Goal: Complete application form

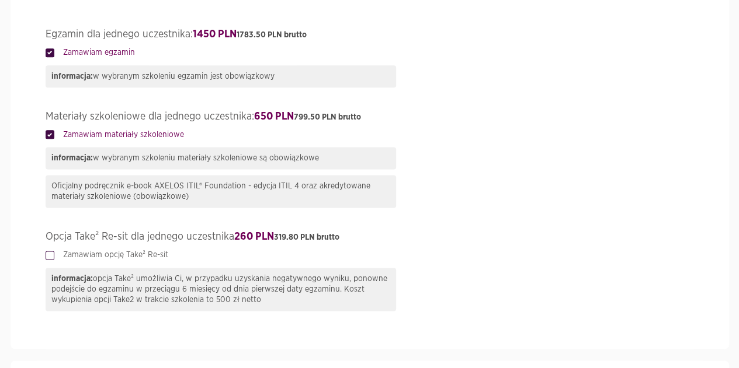
scroll to position [701, 0]
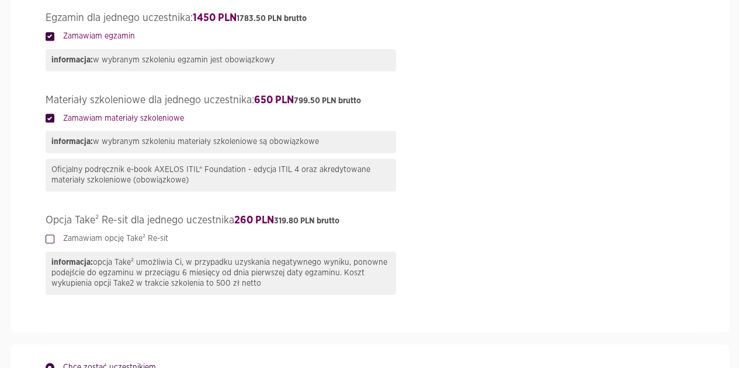
click at [54, 241] on label "Zamawiam opcję Take² Re-sit" at bounding box center [111, 239] width 114 height 12
click at [48, 241] on input "Zamawiam opcję Take² Re-sit" at bounding box center [49, 237] width 6 height 8
checkbox input "true"
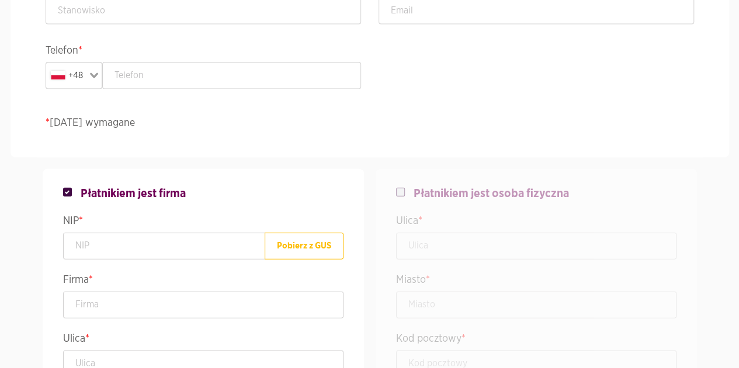
scroll to position [1285, 0]
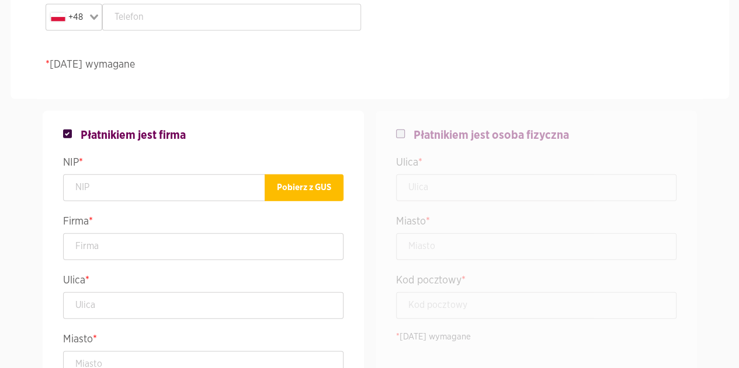
click at [405, 128] on label at bounding box center [409, 128] width 9 height 0
checkbox input "false"
checkbox input "true"
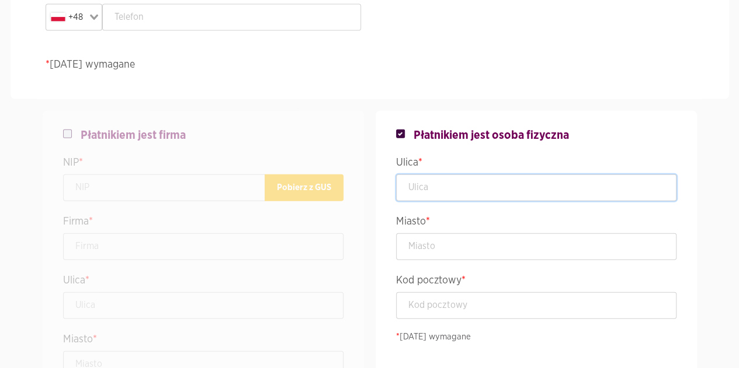
click at [433, 177] on input "text" at bounding box center [536, 188] width 280 height 27
type input "ul. [STREET_ADDRESS] 4"
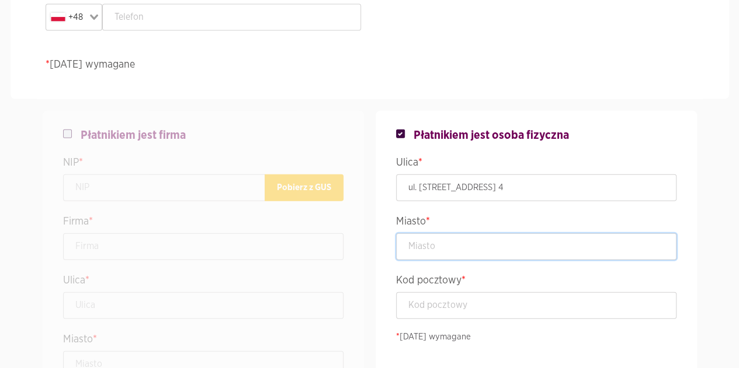
type input "Gdynia"
type input "81-326"
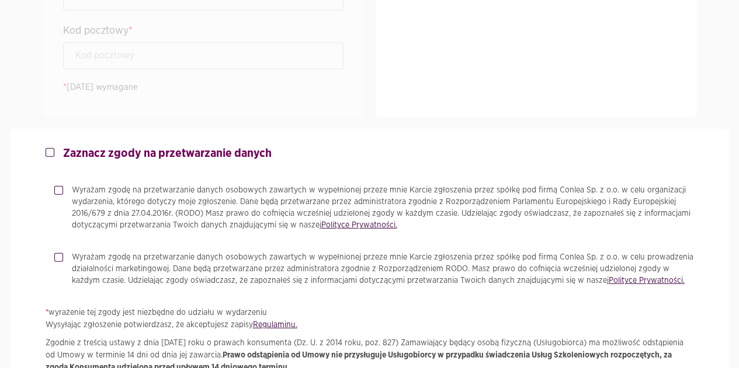
scroll to position [1752, 0]
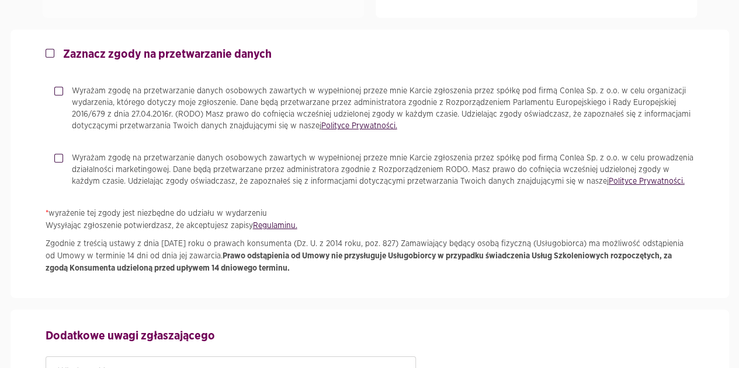
click at [63, 86] on label "Wyrażam zgodę na przetwarzanie danych osobowych zawartych w wypełnionej przeze …" at bounding box center [378, 108] width 631 height 47
click at [58, 86] on input "Wyrażam zgodę na przetwarzanie danych osobowych zawartych w wypełnionej przeze …" at bounding box center [57, 89] width 6 height 8
checkbox input "true"
click at [63, 155] on label "Wyrażam zgodę na przetwarzanie danych osobowych zawartych w wypełnionej przeze …" at bounding box center [378, 169] width 631 height 35
click at [60, 155] on input "Wyrażam zgodę na przetwarzanie danych osobowych zawartych w wypełnionej przeze …" at bounding box center [57, 156] width 6 height 8
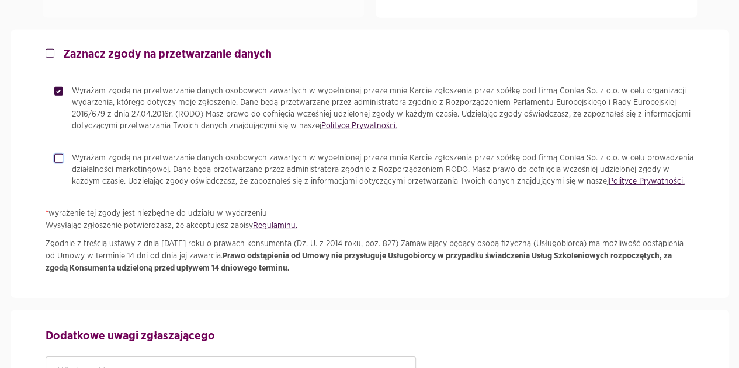
checkbox input "true"
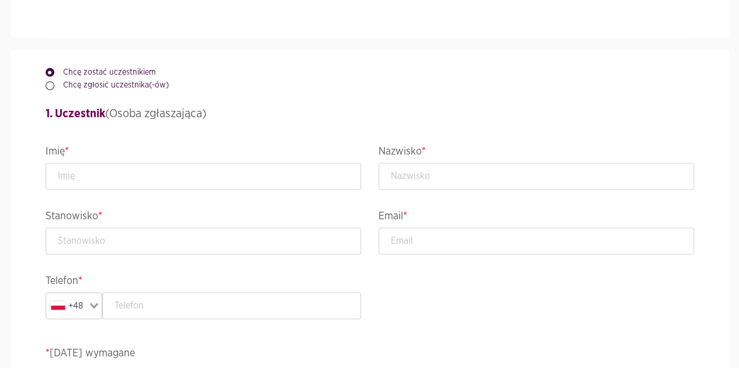
scroll to position [993, 0]
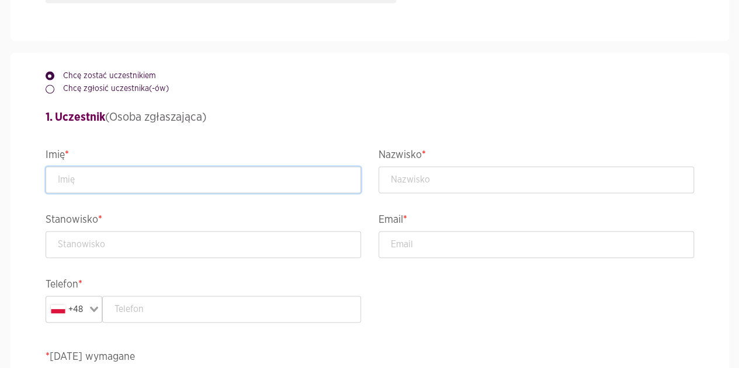
click at [105, 183] on input "text" at bounding box center [203, 179] width 315 height 27
type input "Paulina"
type input "Farys"
type input "paulinafarys@gmail.com"
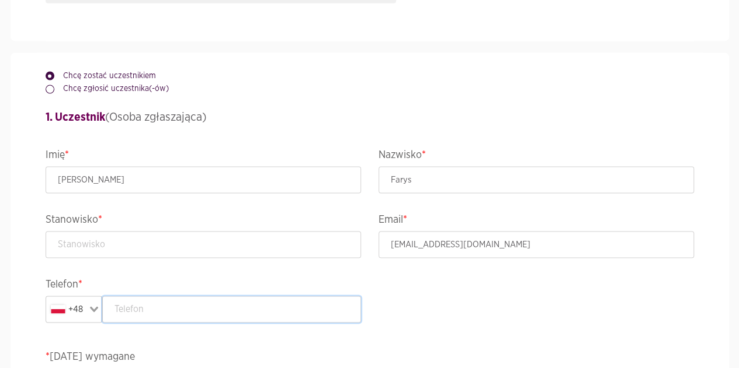
type input "662980615"
type input "ul. Szczecińska 19, Apt. 4"
type input "Gdynia"
type input "81-326"
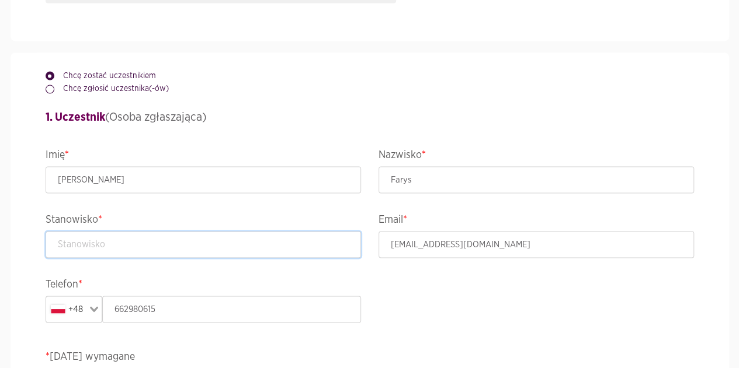
click at [100, 251] on input "text" at bounding box center [203, 244] width 315 height 27
type input "ERP Specialist"
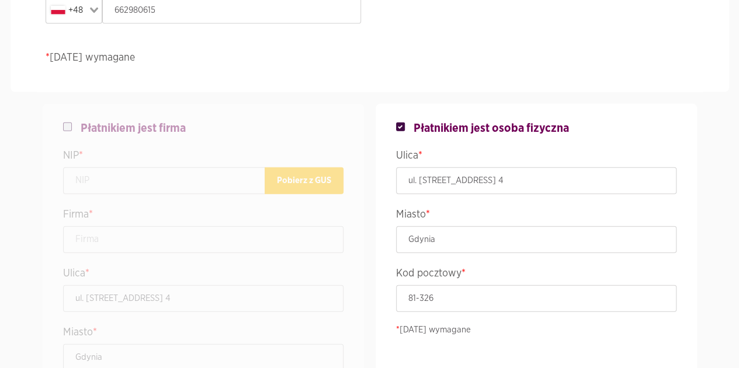
scroll to position [1285, 0]
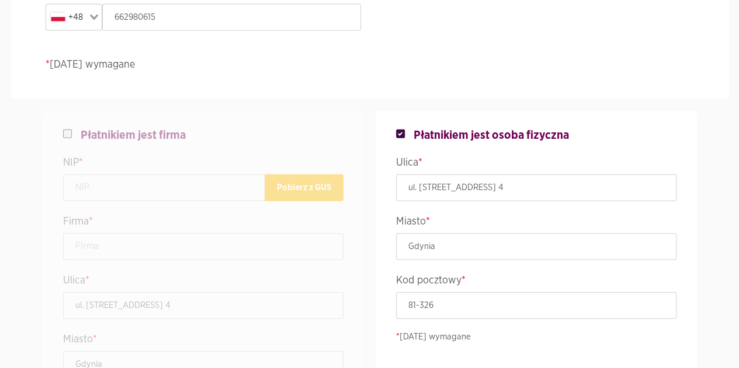
click at [72, 128] on label at bounding box center [76, 128] width 9 height 0
checkbox input "true"
checkbox input "false"
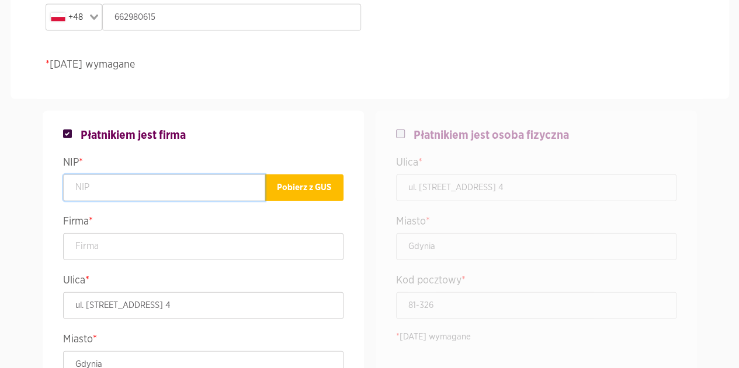
click at [101, 189] on input "text" at bounding box center [164, 188] width 202 height 27
click at [118, 186] on input "text" at bounding box center [164, 188] width 202 height 27
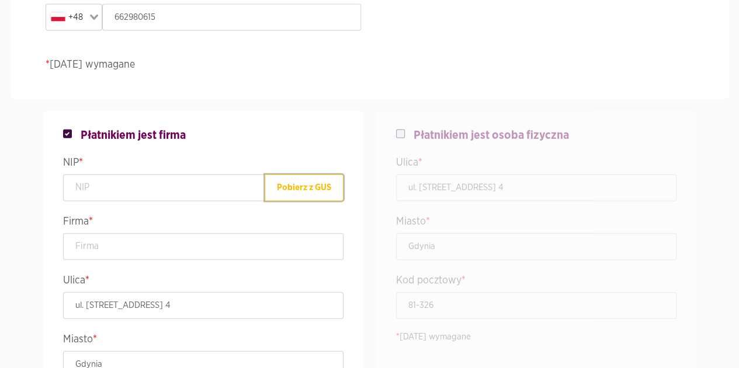
click at [298, 197] on button "Pobierz z GUS" at bounding box center [304, 188] width 79 height 27
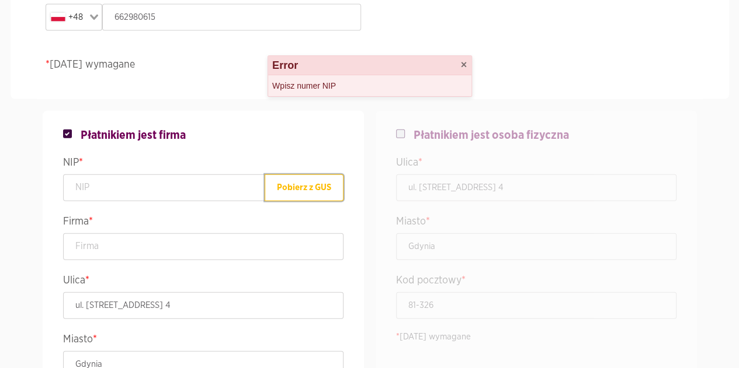
click at [295, 190] on button "Pobierz z GUS" at bounding box center [304, 188] width 79 height 27
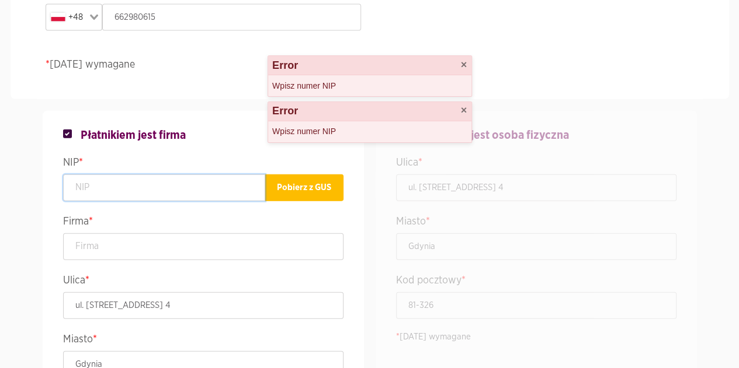
click at [192, 182] on input "text" at bounding box center [164, 188] width 202 height 27
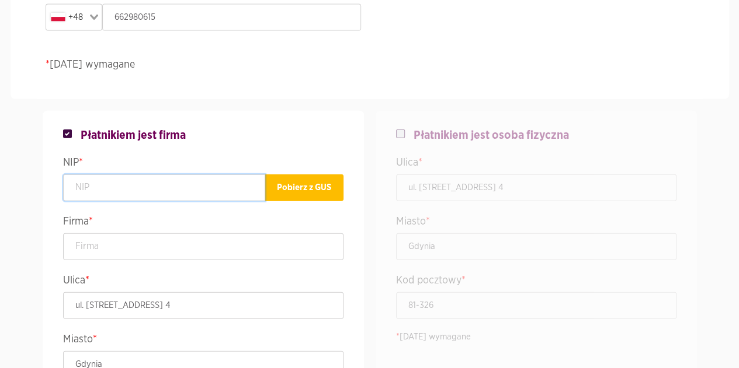
paste input "7010150377"
click at [76, 189] on input "7010150377" at bounding box center [164, 188] width 202 height 27
type input "7010150377"
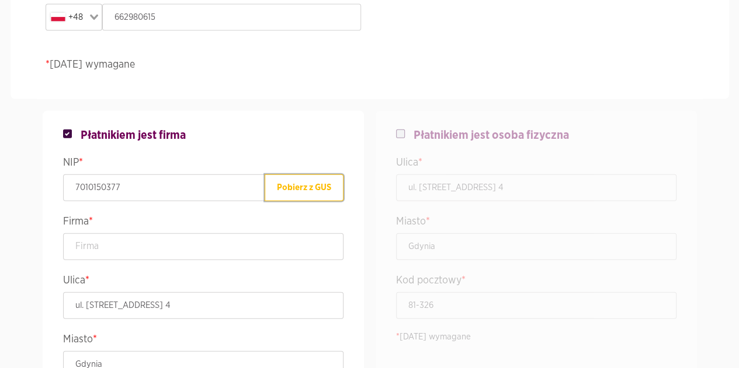
click at [298, 186] on button "Pobierz z GUS" at bounding box center [304, 188] width 79 height 27
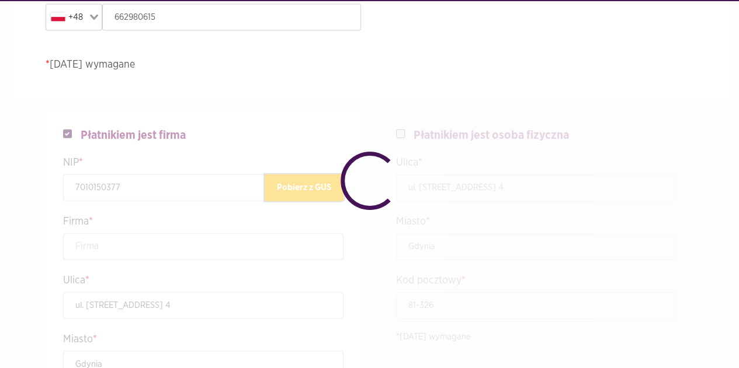
type input "HEMPEL PAINTS (POLAND) SPÓŁKA Z OGRANICZONĄ ODPOWIEDZIALNOŚCIĄ"
type input "Modrzewiowa 2"
type input "Niepruszewo"
type input "64-320"
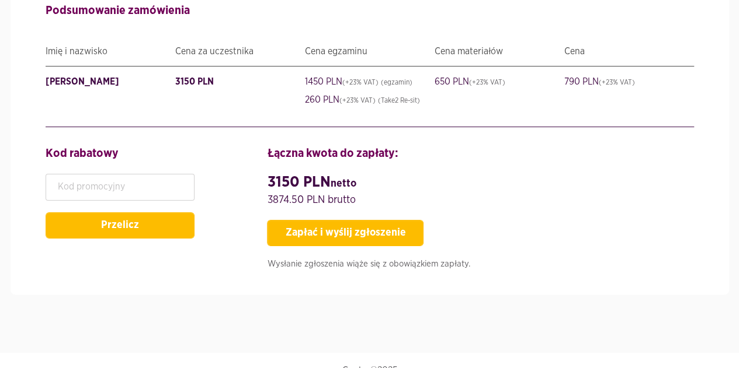
scroll to position [2254, 0]
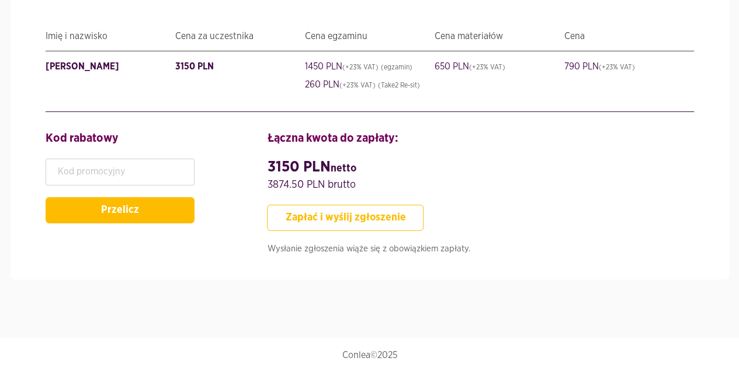
click at [363, 213] on button "Zapłać i wyślij zgłoszenie" at bounding box center [345, 218] width 157 height 26
type input "ERPSpecialist"
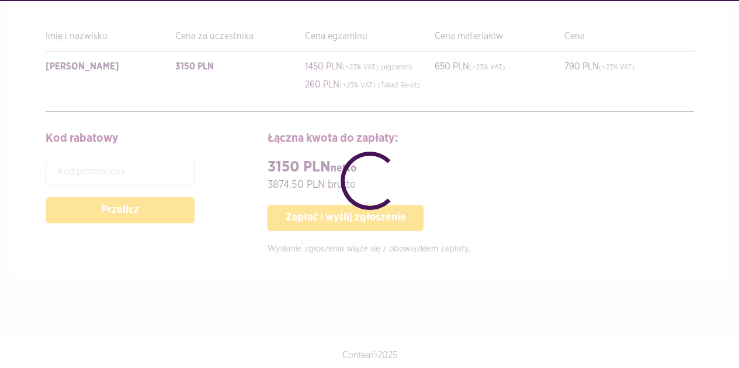
checkbox input "false"
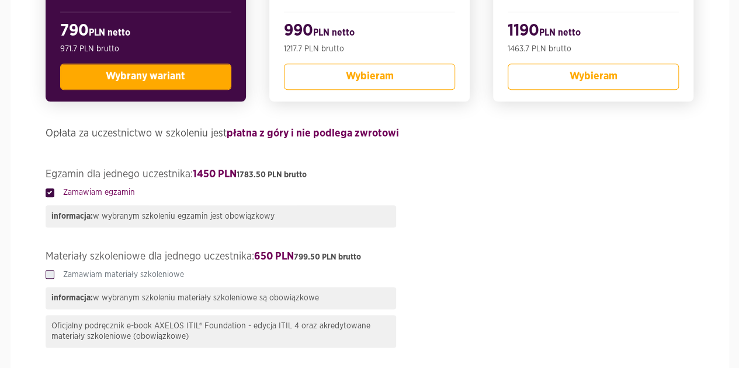
scroll to position [601, 0]
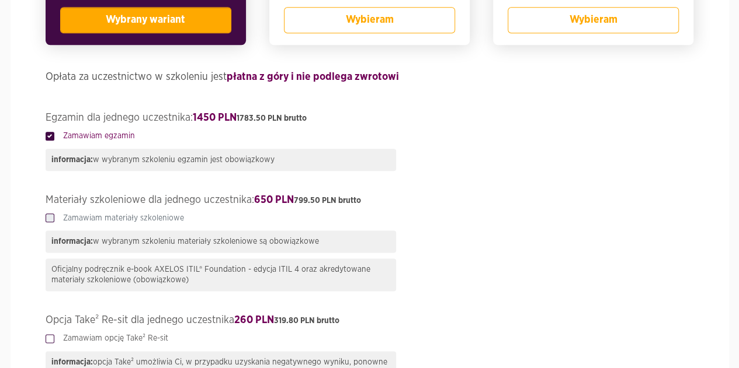
click at [54, 213] on label "Zamawiam materiały szkoleniowe" at bounding box center [119, 219] width 130 height 12
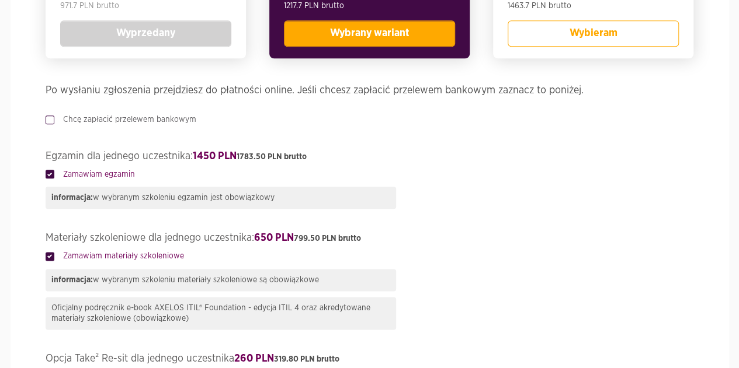
scroll to position [701, 0]
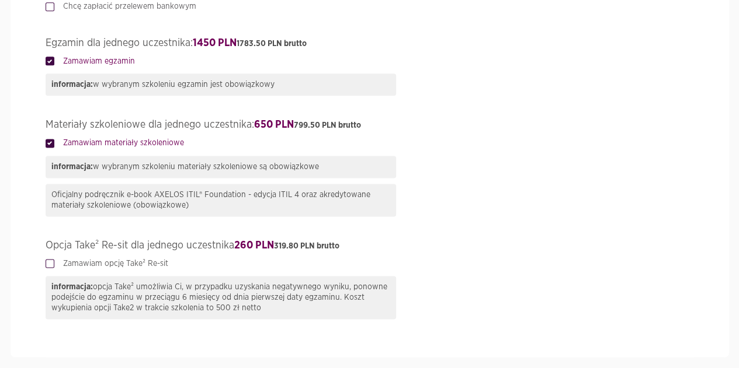
click at [54, 263] on label "Zamawiam opcję Take² Re-sit" at bounding box center [111, 264] width 114 height 12
click at [47, 263] on input "Zamawiam opcję Take² Re-sit" at bounding box center [49, 262] width 6 height 8
checkbox input "true"
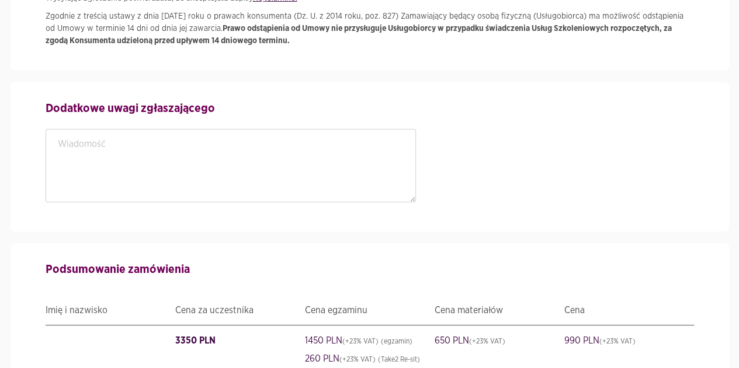
scroll to position [2088, 0]
